Goal: Task Accomplishment & Management: Manage account settings

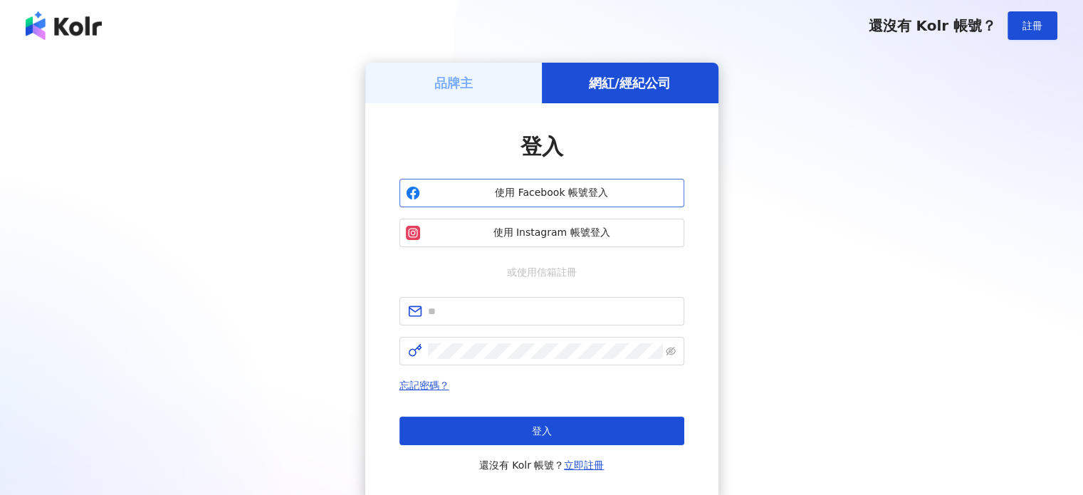
click at [564, 194] on span "使用 Facebook 帳號登入" at bounding box center [552, 193] width 252 height 14
click at [552, 190] on span "使用 Facebook 帳號登入" at bounding box center [552, 193] width 252 height 14
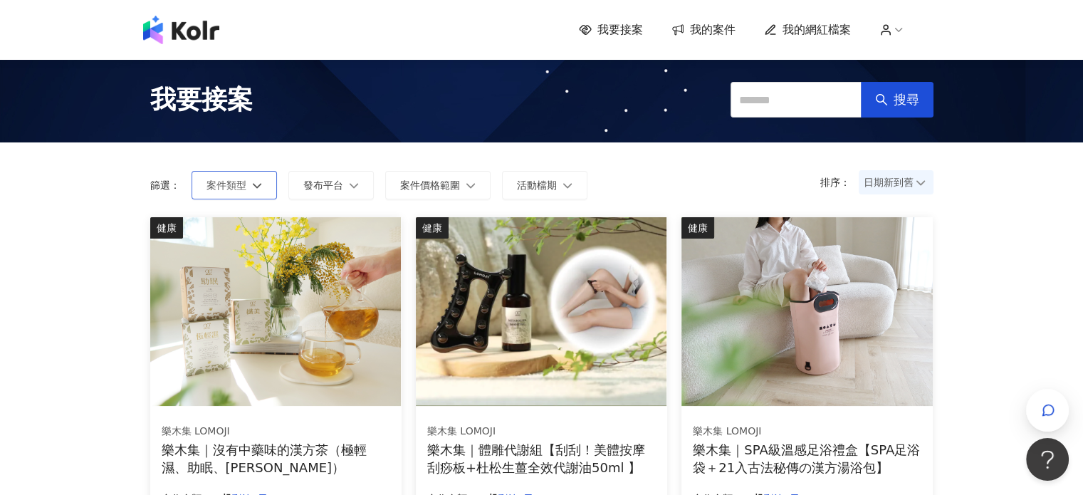
click at [258, 189] on icon "button" at bounding box center [257, 185] width 10 height 10
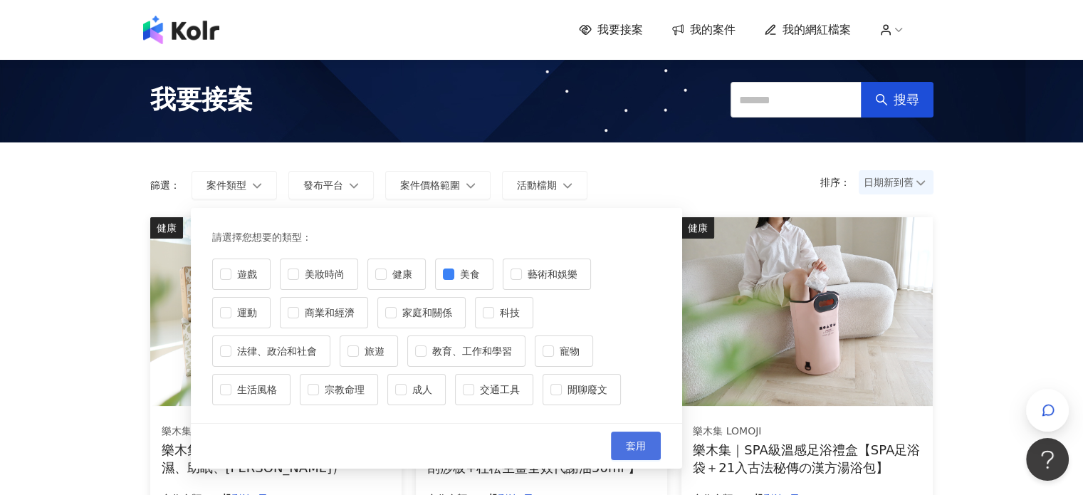
click at [634, 440] on span "套用" at bounding box center [636, 445] width 20 height 11
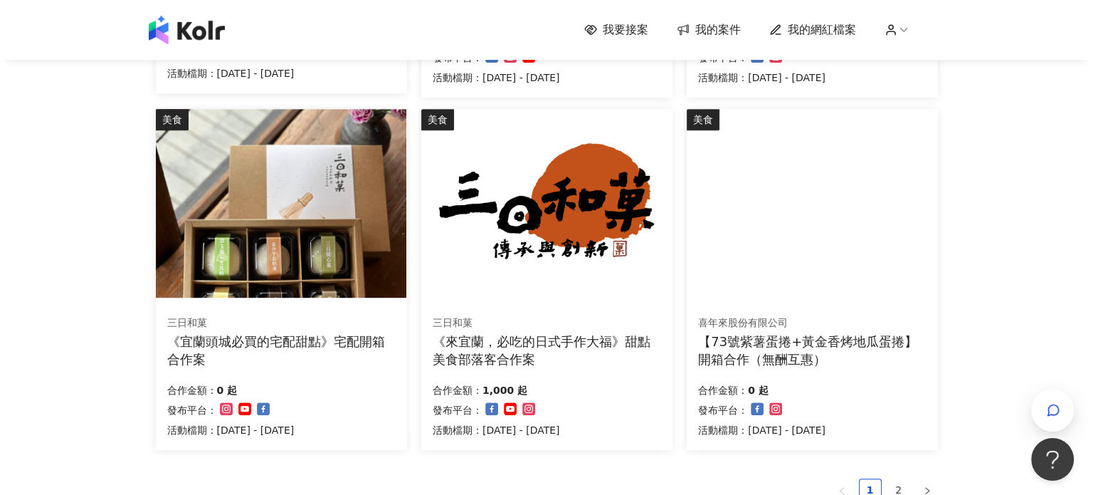
scroll to position [925, 0]
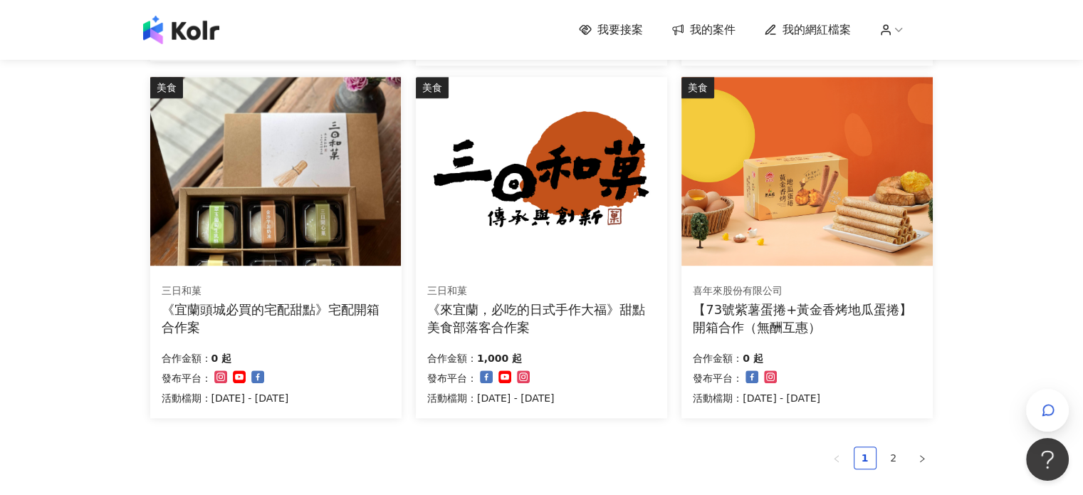
click at [302, 241] on img at bounding box center [275, 171] width 251 height 189
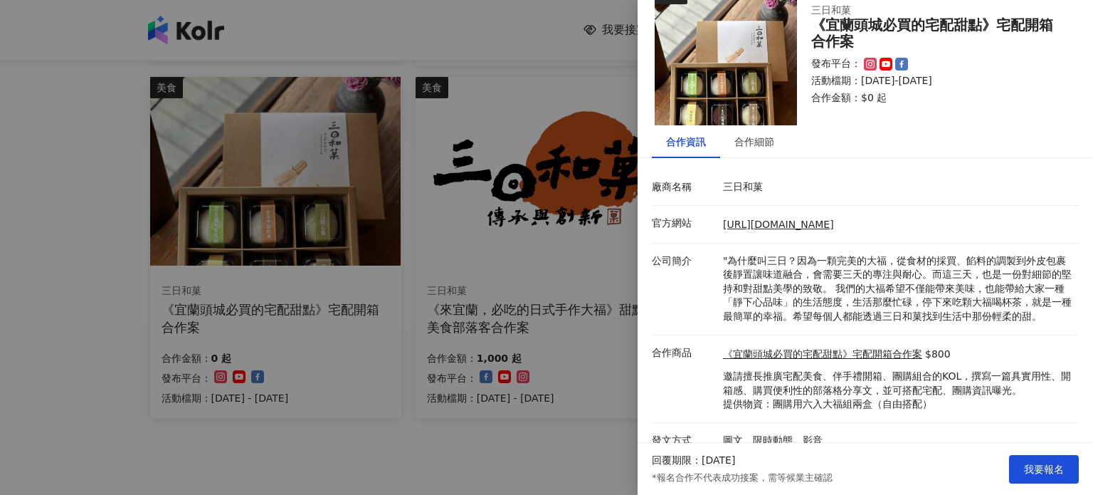
scroll to position [63, 0]
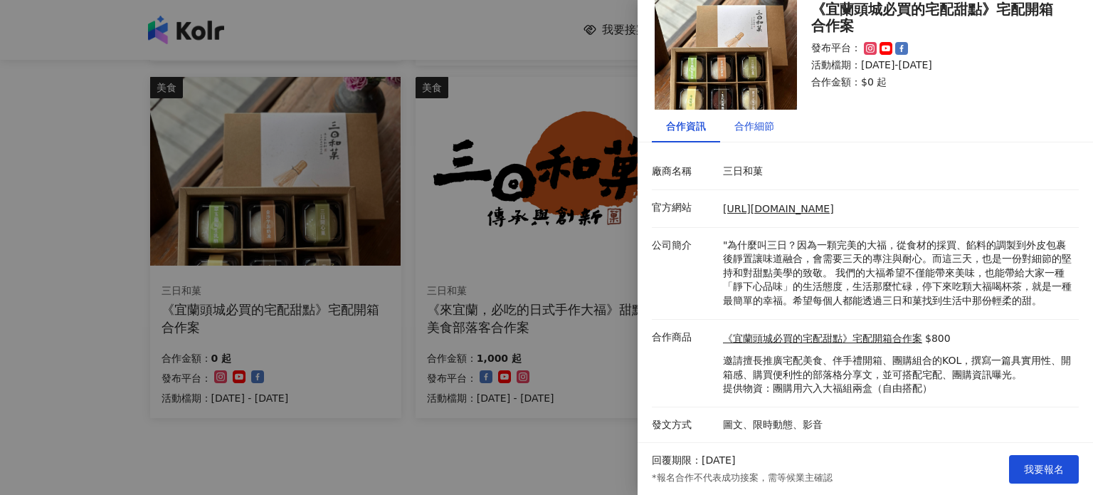
click at [762, 118] on div "合作細節" at bounding box center [755, 126] width 40 height 16
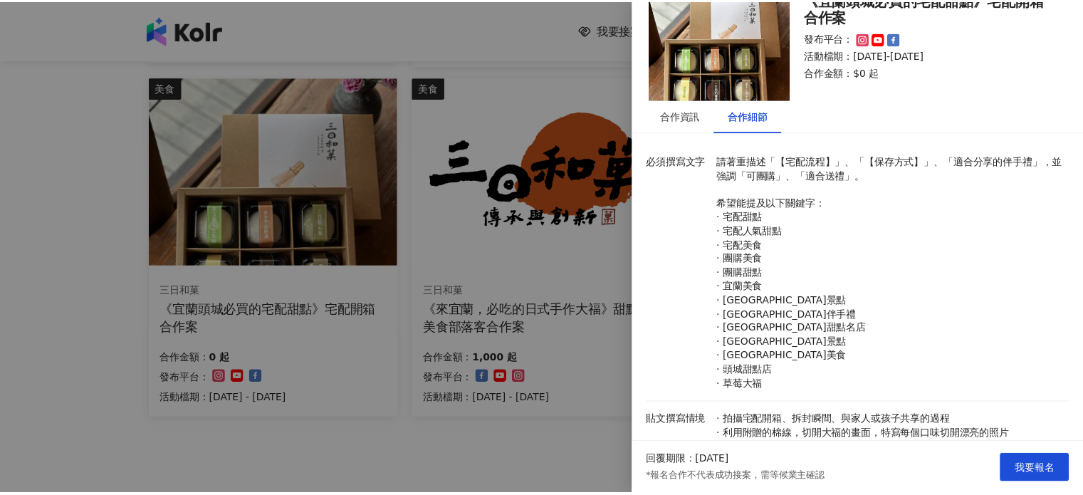
scroll to position [0, 0]
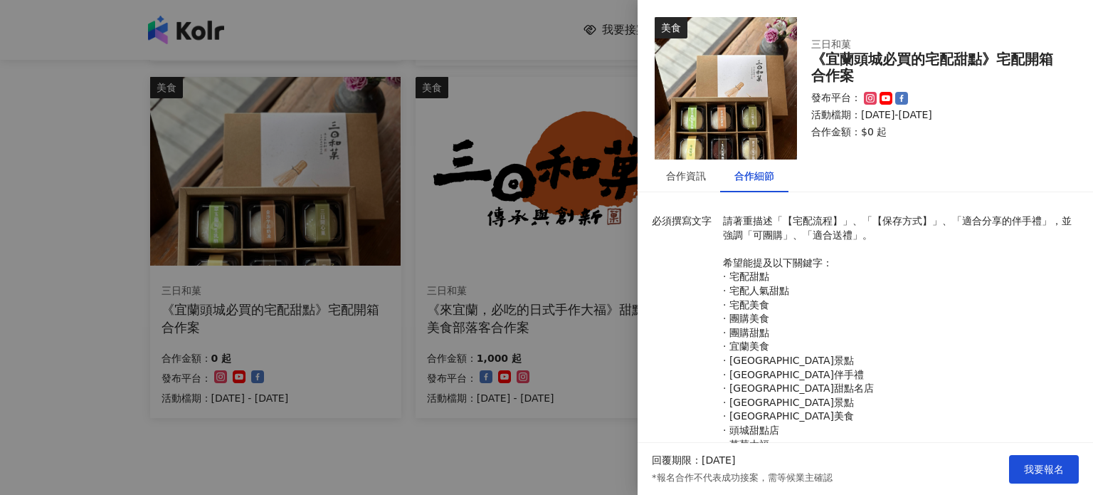
click at [563, 53] on div at bounding box center [546, 247] width 1093 height 495
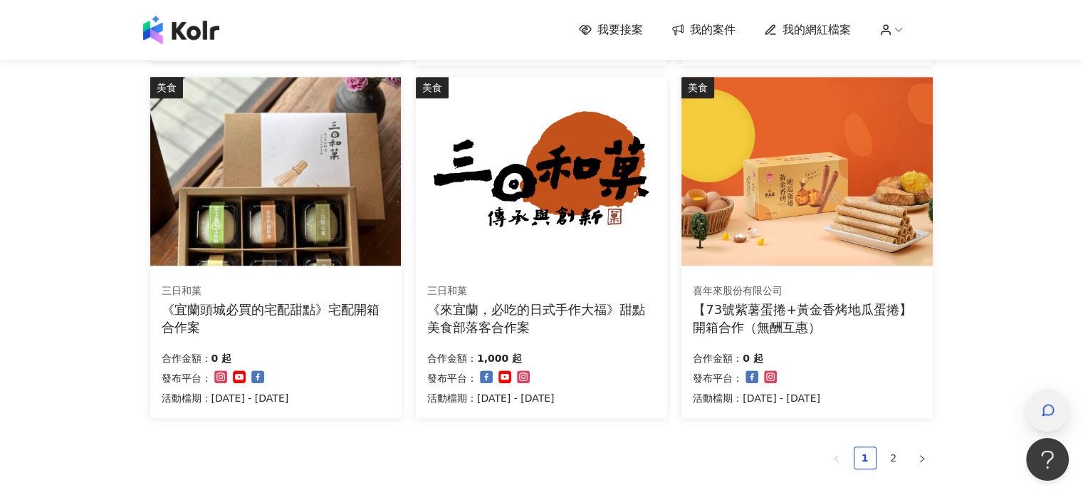
click at [1053, 415] on icon "button" at bounding box center [1048, 410] width 14 height 14
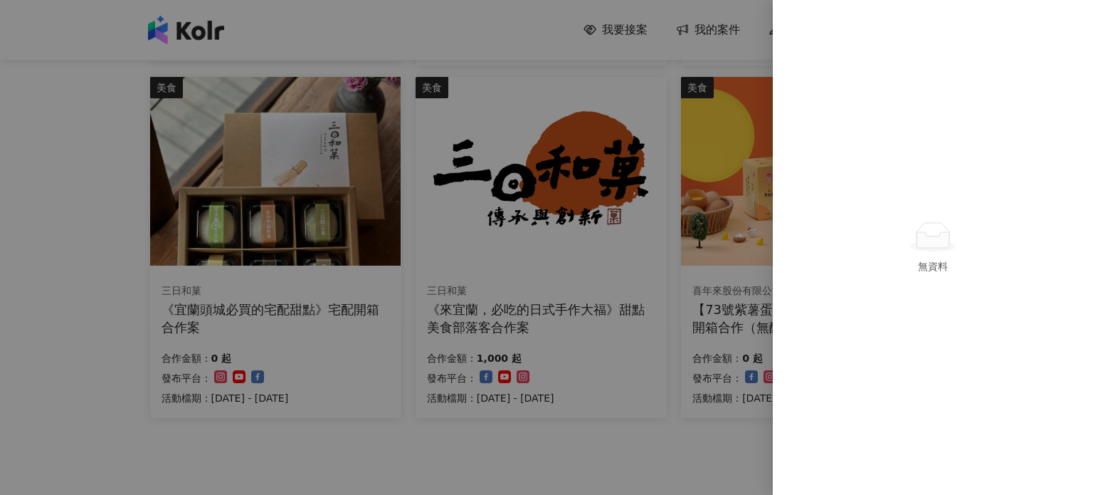
click at [652, 61] on div at bounding box center [546, 247] width 1093 height 495
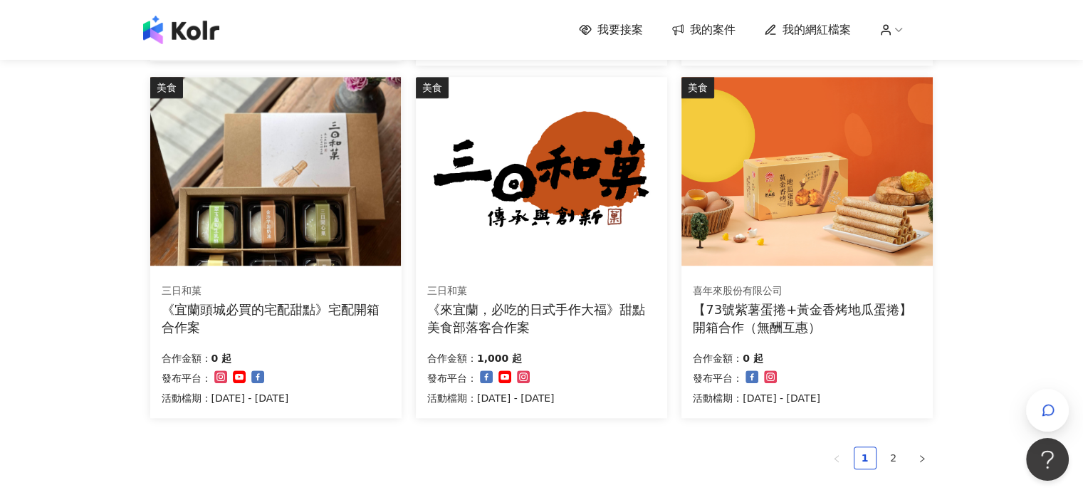
click at [714, 31] on span "我的案件" at bounding box center [713, 30] width 46 height 16
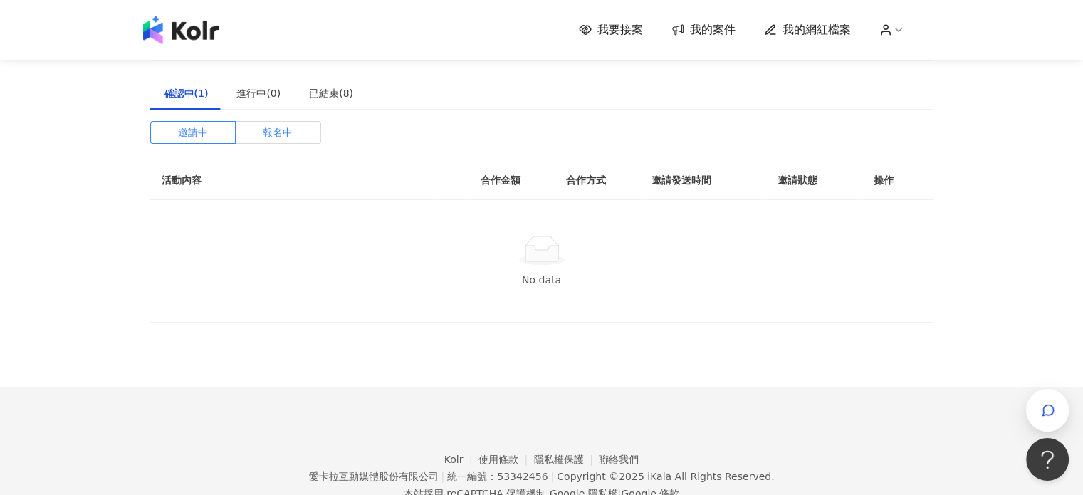
click at [293, 139] on label "報名中" at bounding box center [278, 132] width 85 height 23
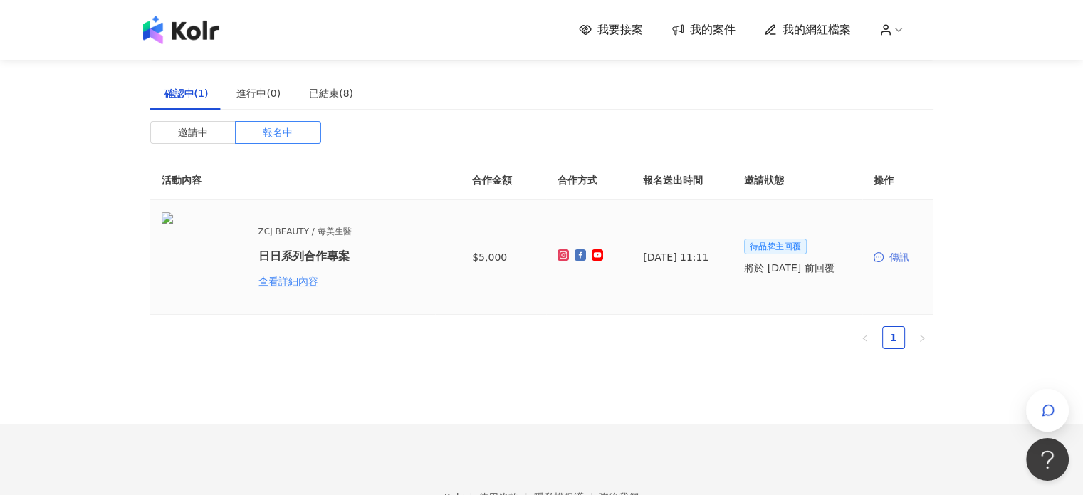
click at [895, 261] on div "傳訊" at bounding box center [897, 257] width 48 height 16
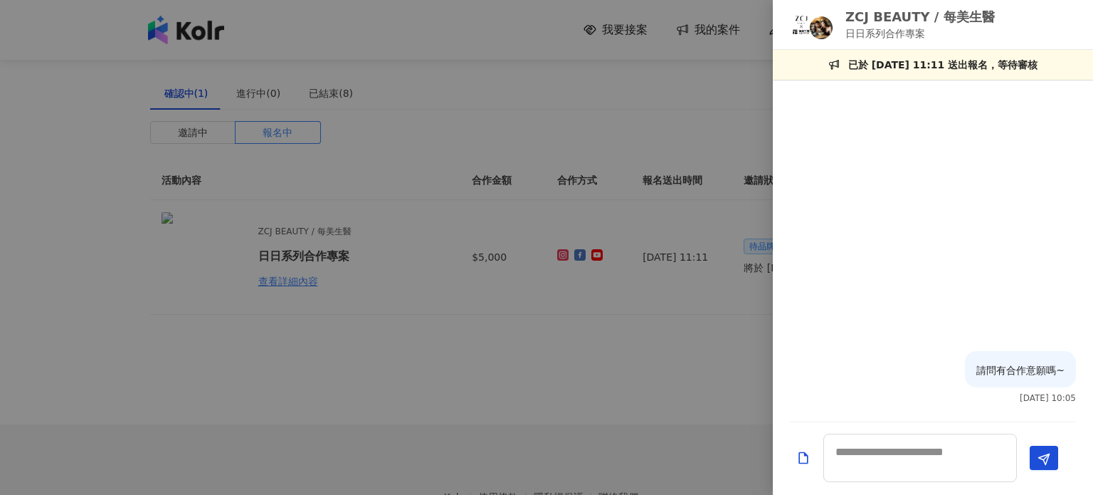
click at [695, 308] on div at bounding box center [546, 247] width 1093 height 495
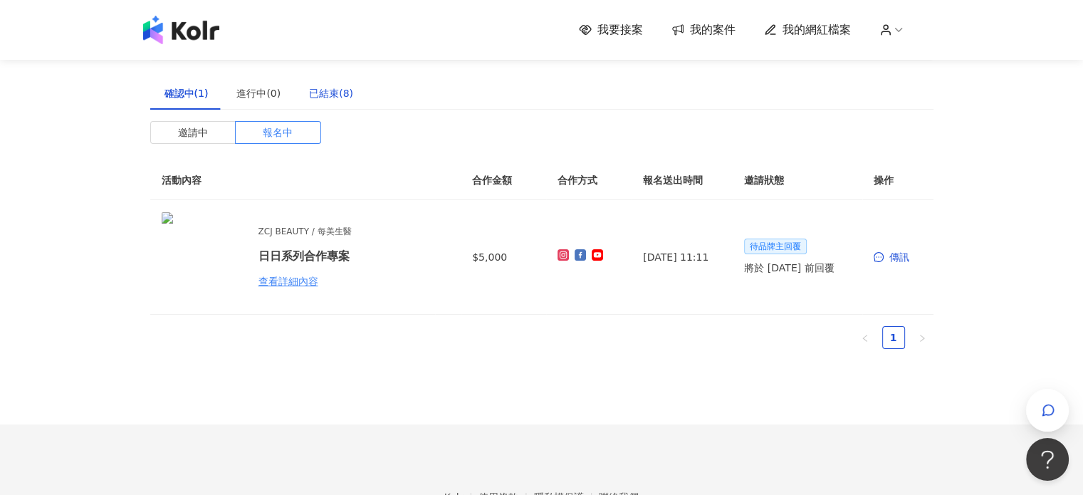
click at [331, 93] on div "已結束(8)" at bounding box center [331, 93] width 44 height 16
